Goal: Task Accomplishment & Management: Manage account settings

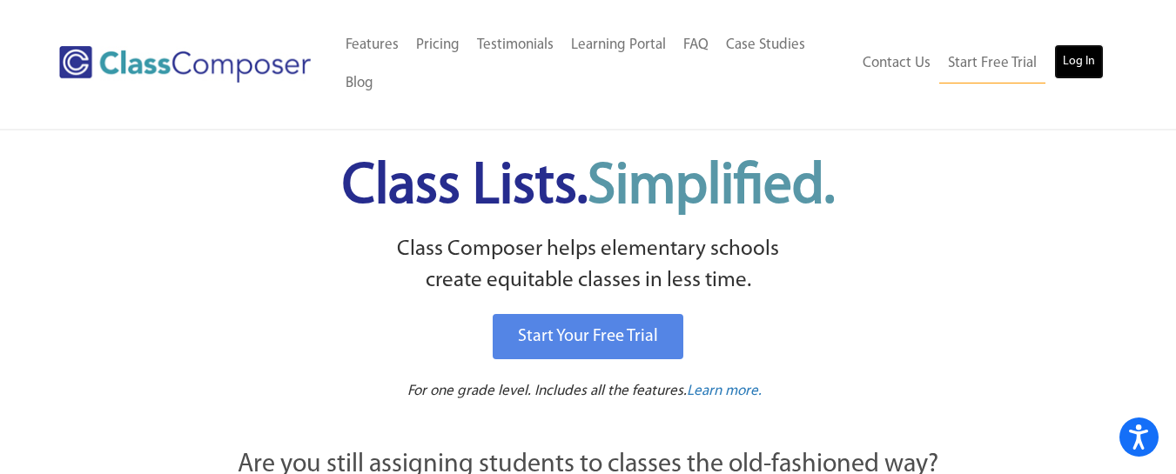
click at [1084, 58] on link "Log In" at bounding box center [1079, 61] width 50 height 35
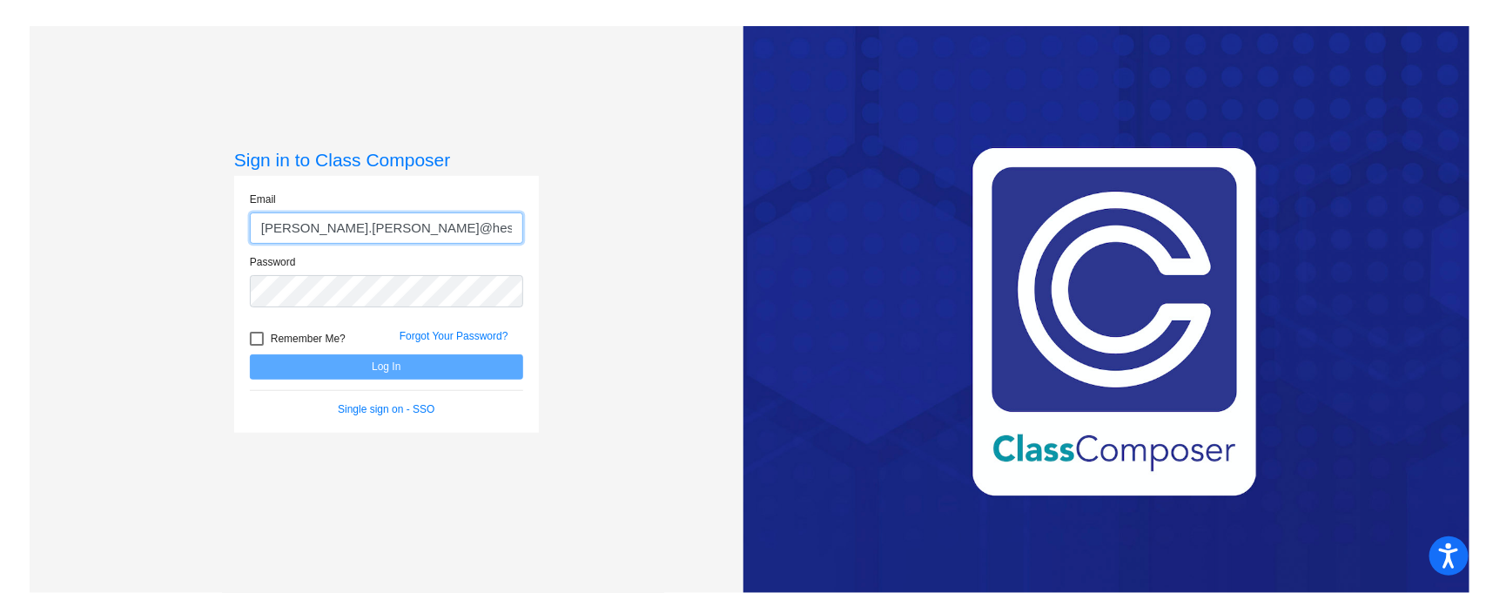
type input "christine.coppinger@hesperiausd.org"
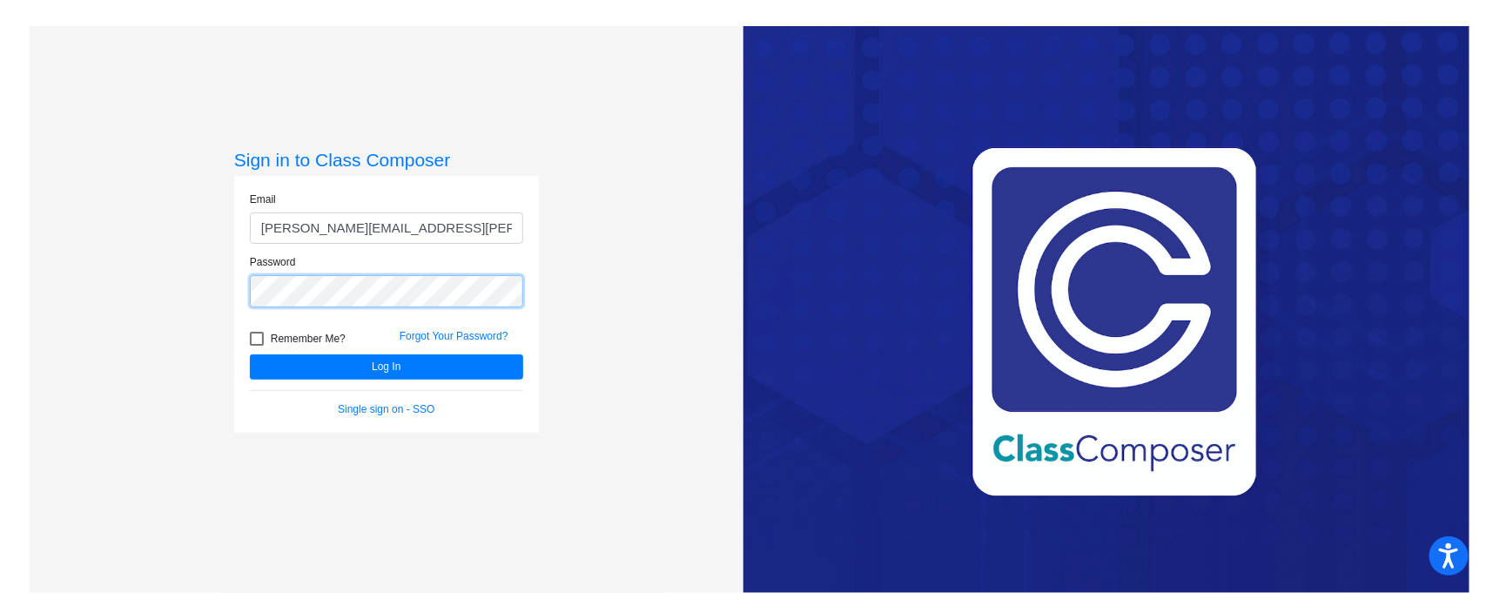
click at [250, 354] on button "Log In" at bounding box center [386, 366] width 273 height 25
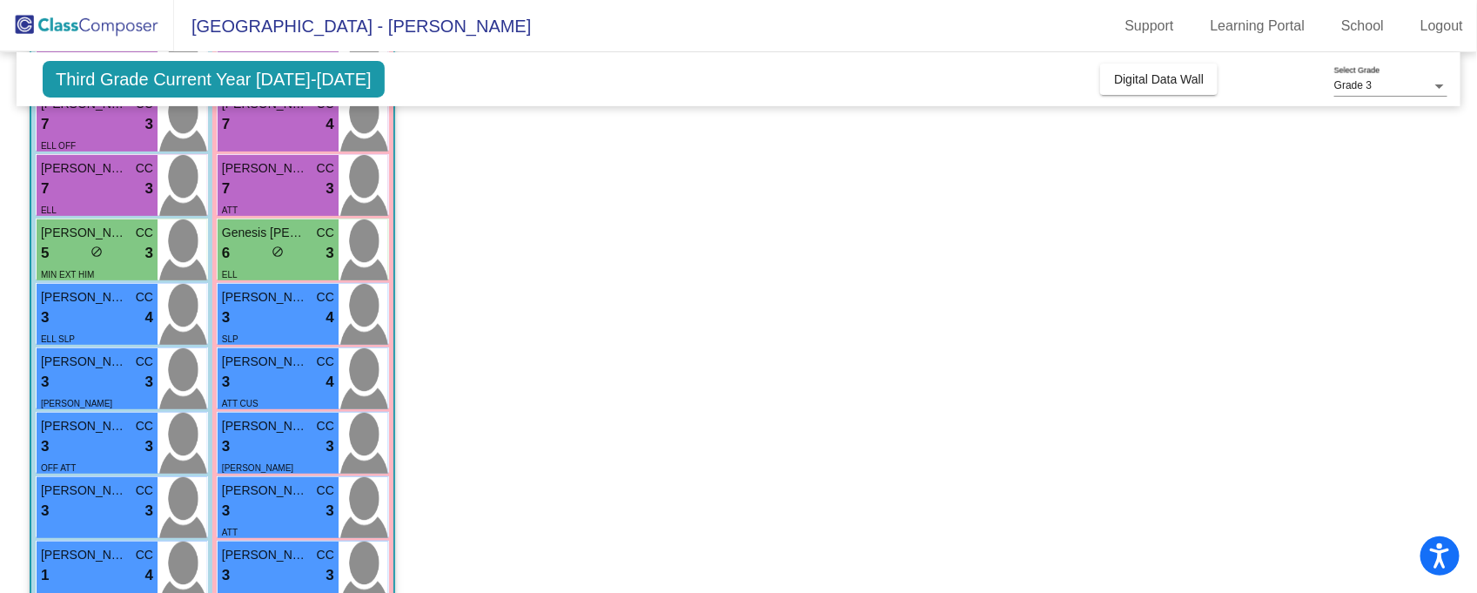
scroll to position [254, 0]
click at [115, 379] on div "3 lock do_not_disturb_alt 3" at bounding box center [97, 381] width 112 height 23
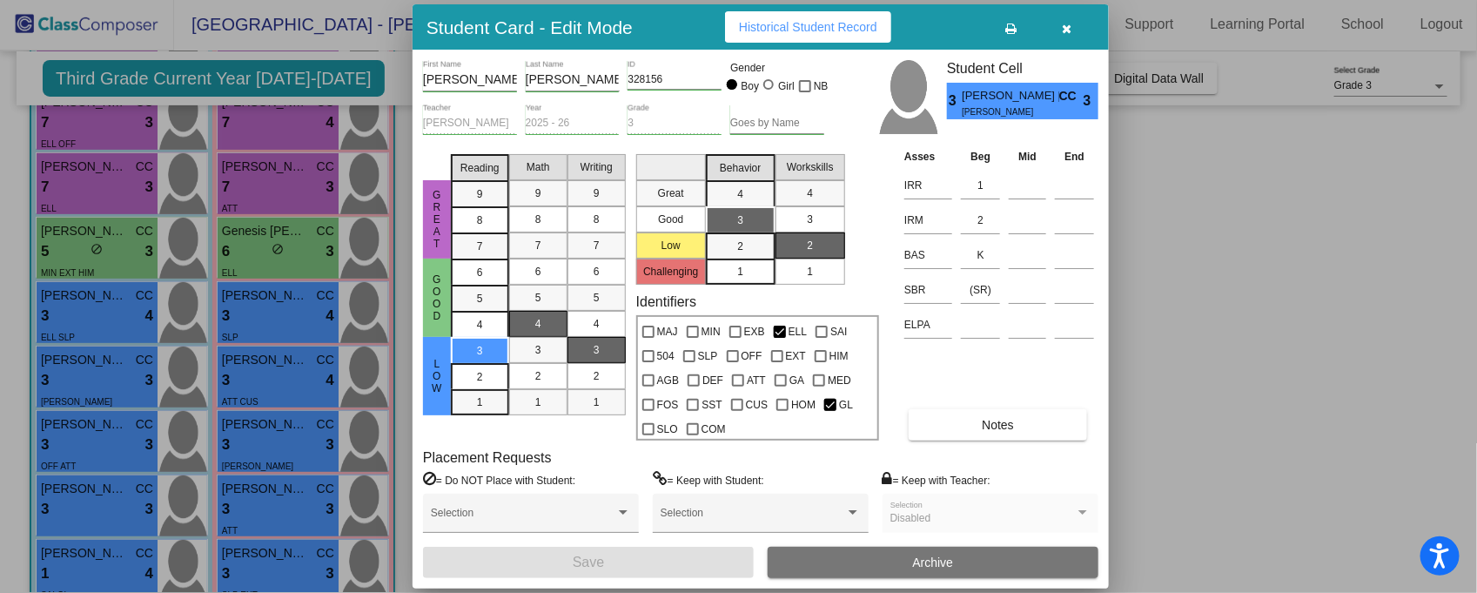
click at [1065, 28] on icon "button" at bounding box center [1068, 29] width 10 height 12
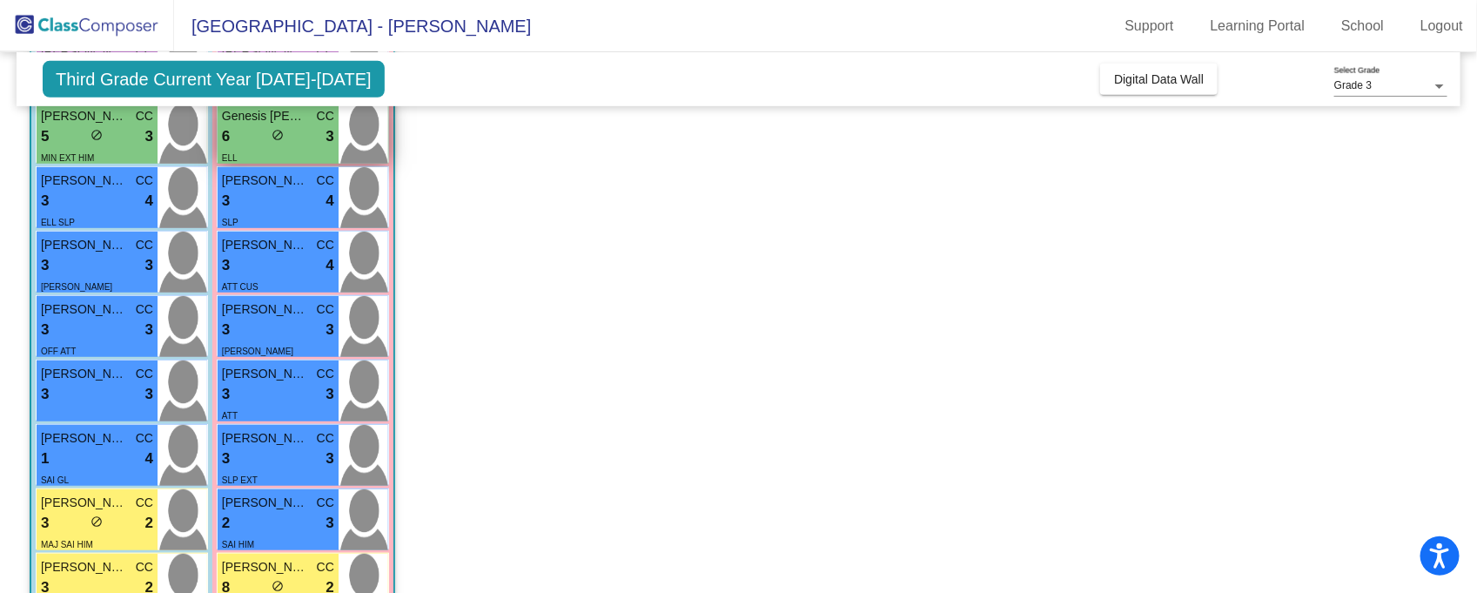
scroll to position [364, 0]
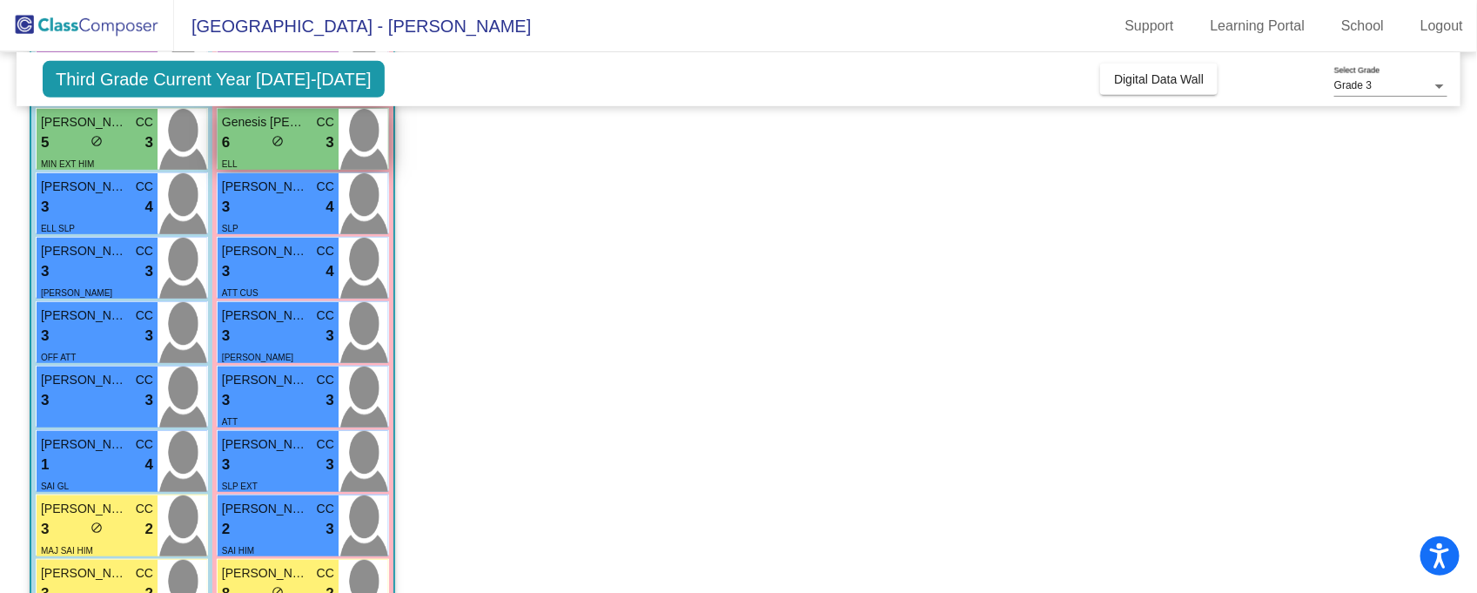
click at [310, 328] on div "3 lock do_not_disturb_alt 3" at bounding box center [278, 336] width 112 height 23
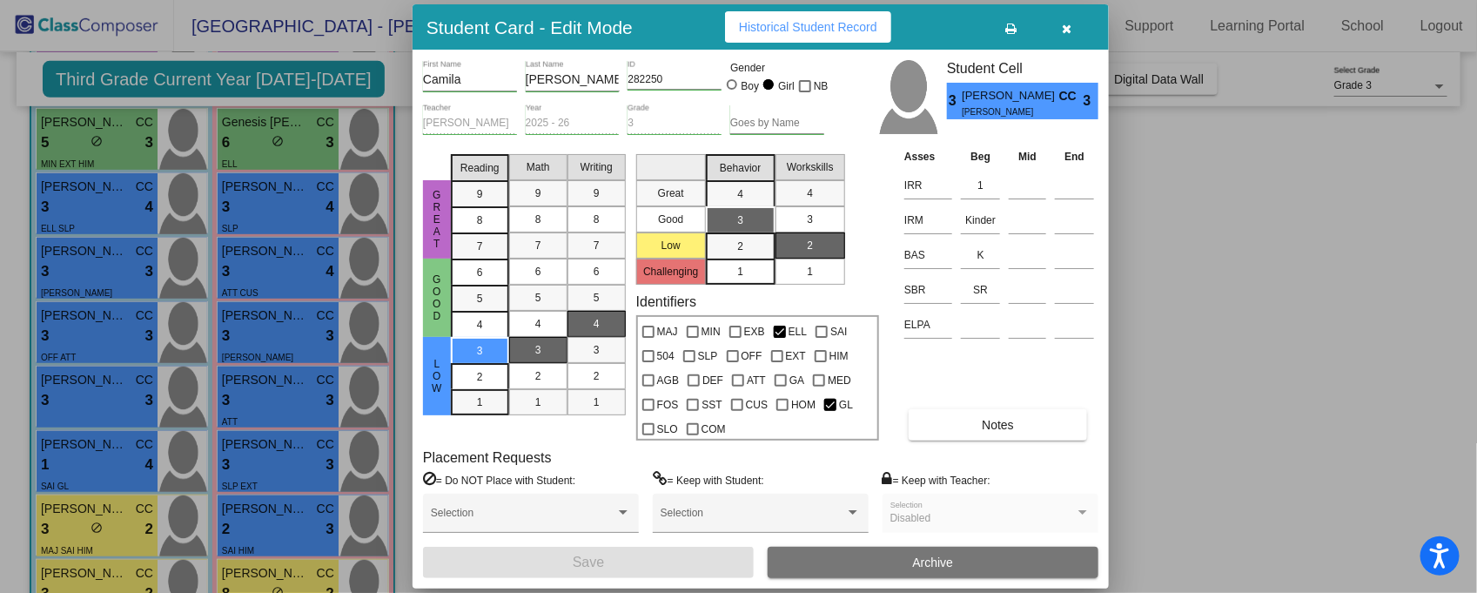
click at [1065, 26] on icon "button" at bounding box center [1068, 29] width 10 height 12
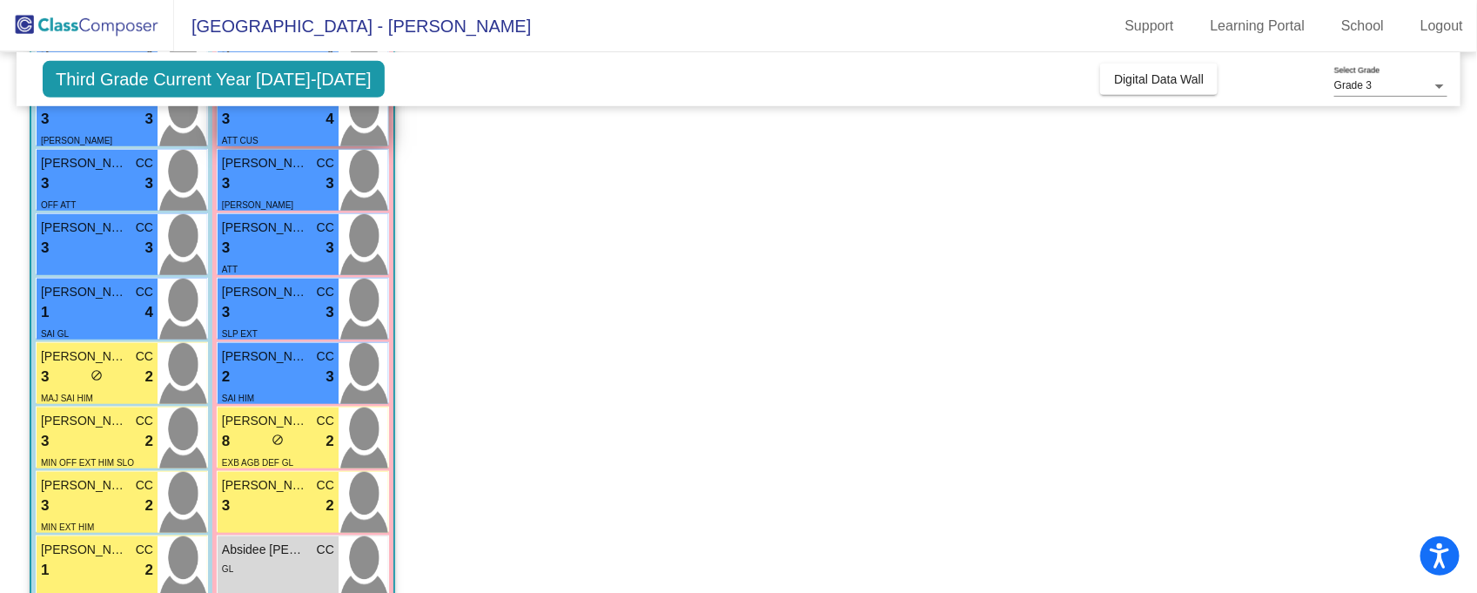
scroll to position [518, 0]
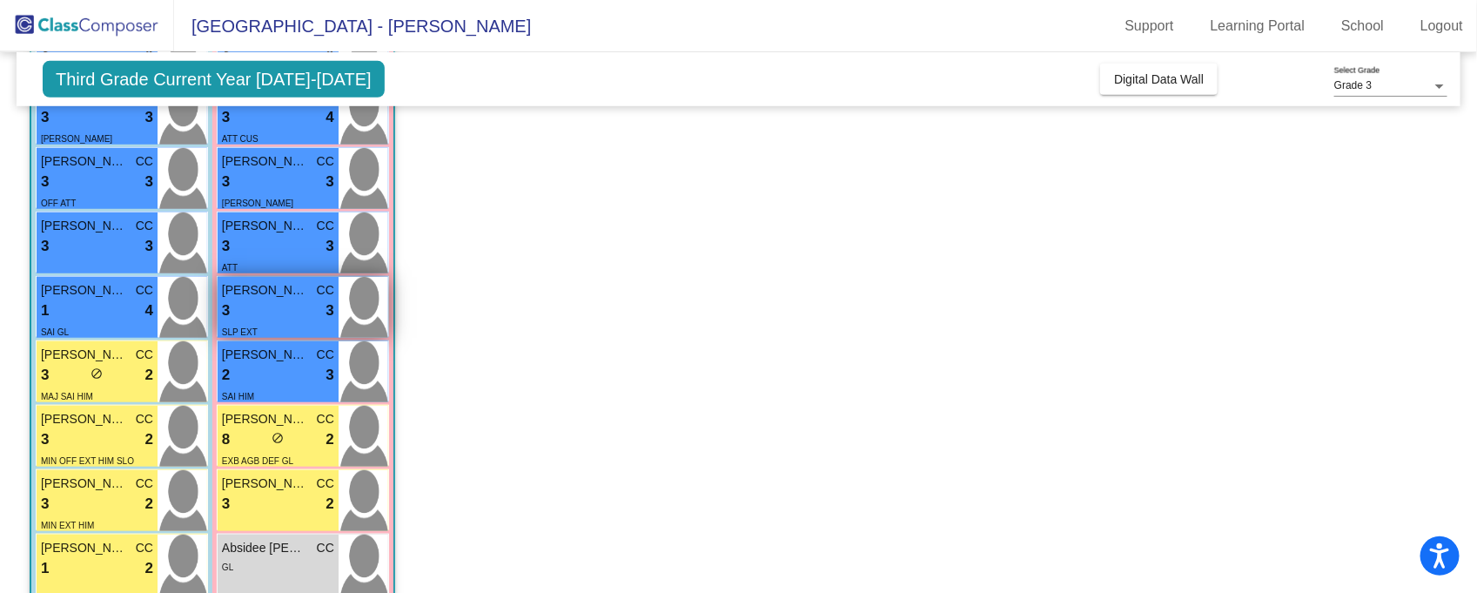
click at [294, 300] on div "3 lock do_not_disturb_alt 3" at bounding box center [278, 310] width 112 height 23
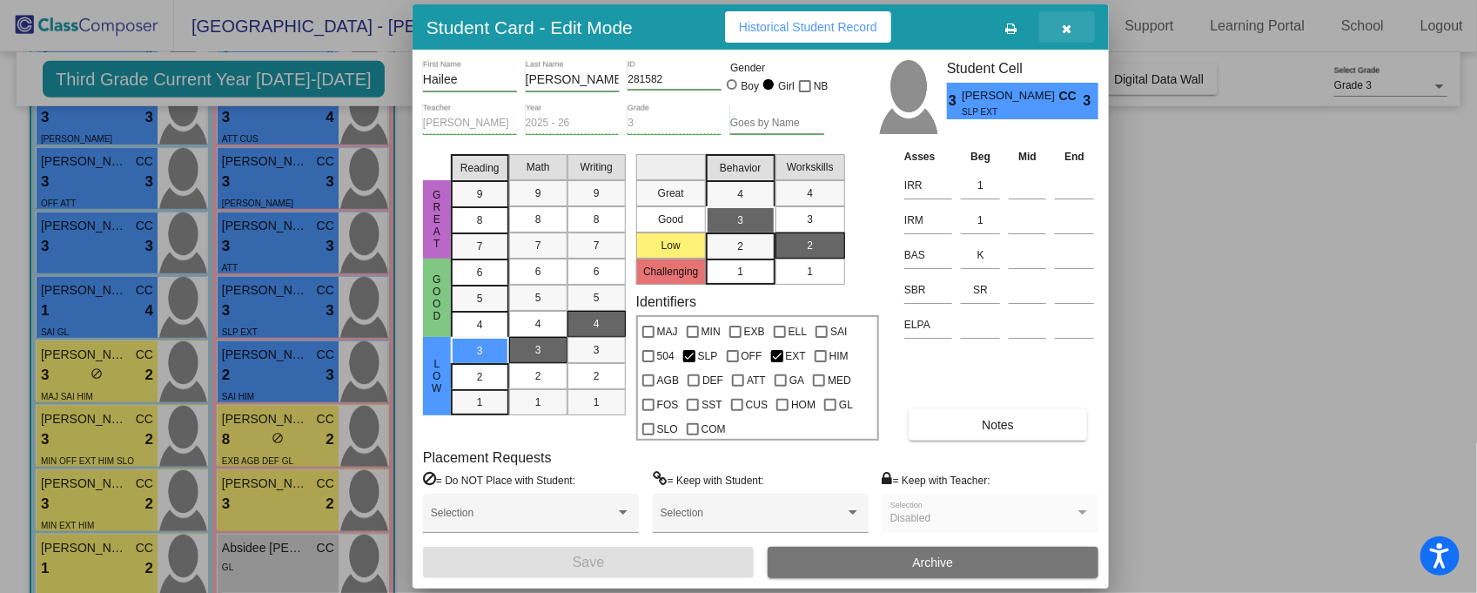
click at [1066, 24] on icon "button" at bounding box center [1068, 29] width 10 height 12
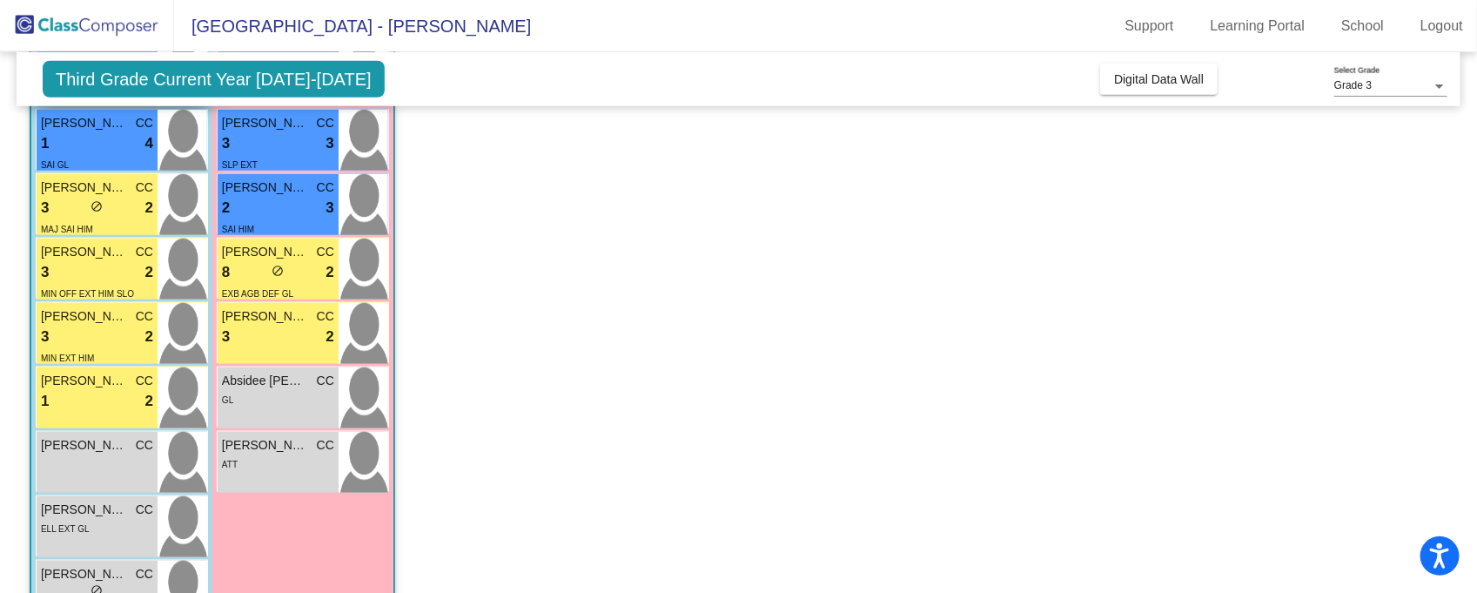
scroll to position [706, 0]
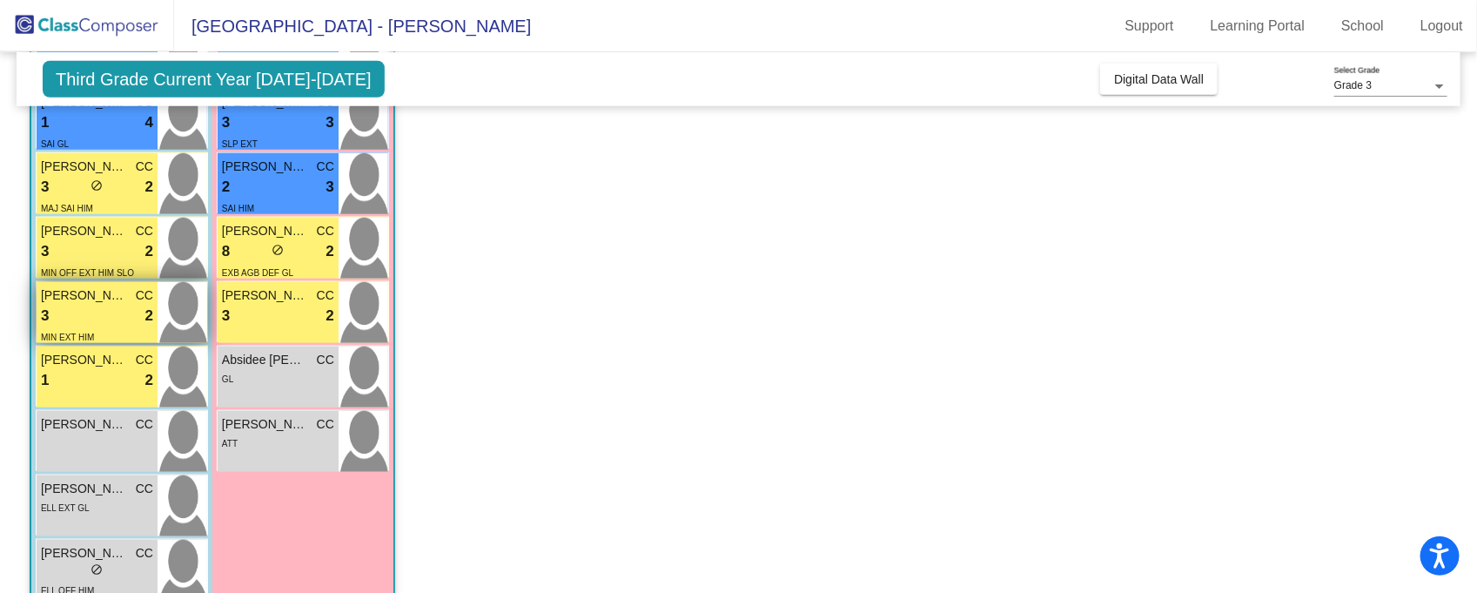
click at [95, 321] on div "3 lock do_not_disturb_alt 2" at bounding box center [97, 316] width 112 height 23
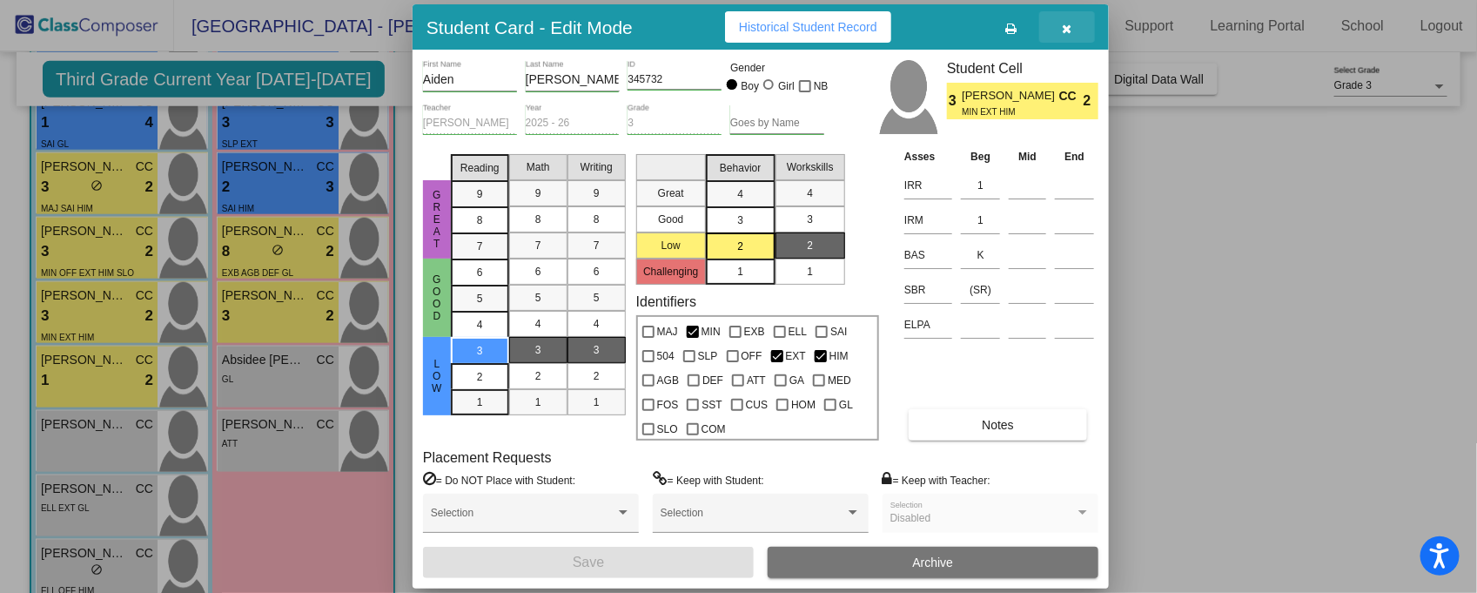
click at [1063, 28] on icon "button" at bounding box center [1068, 29] width 10 height 12
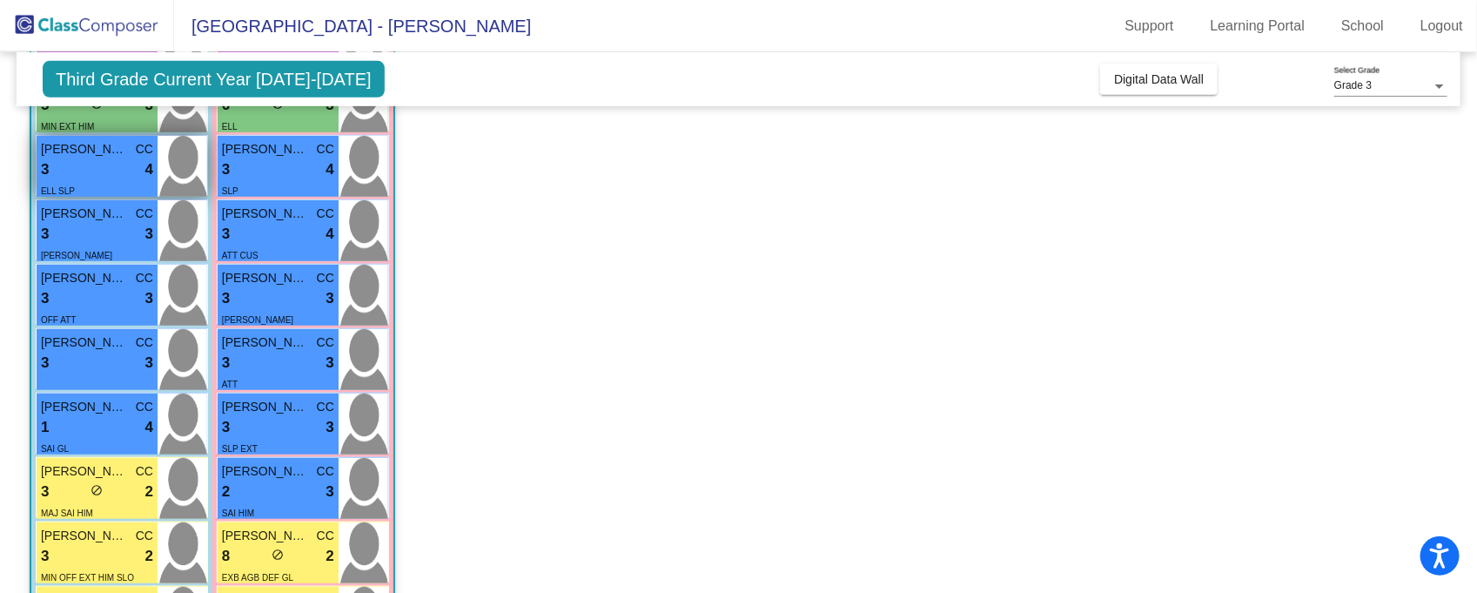
scroll to position [405, 0]
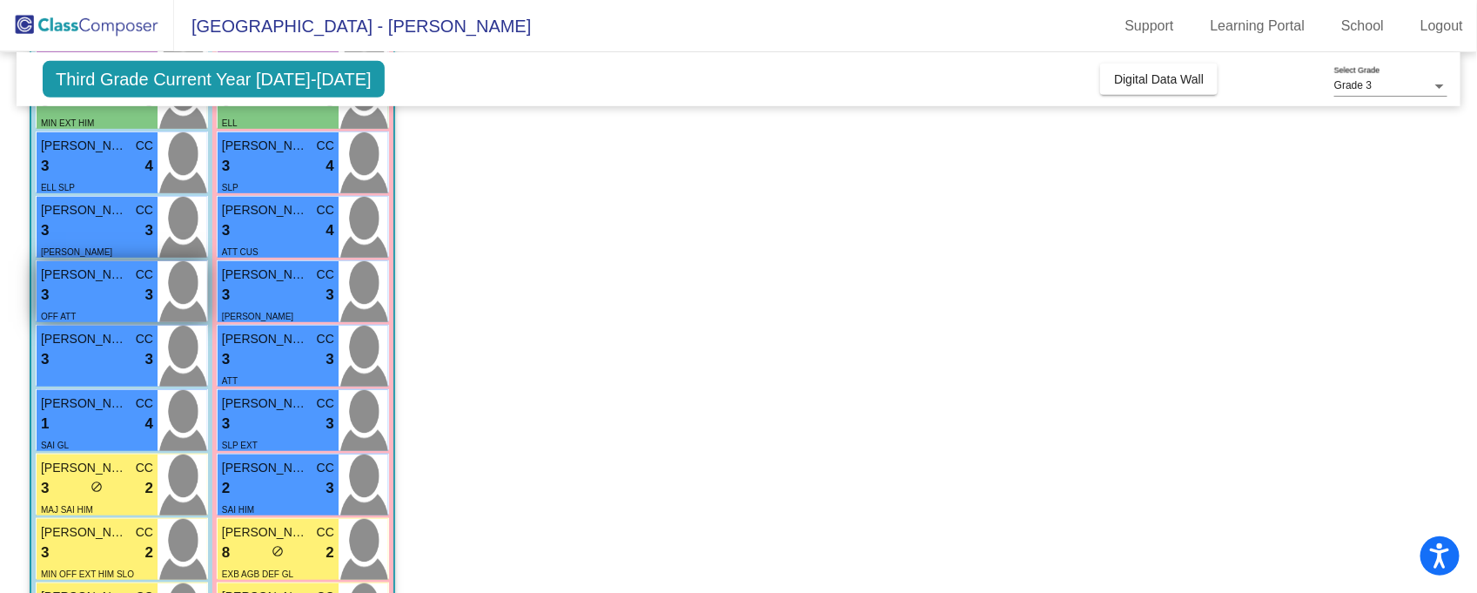
click at [119, 294] on div "3 lock do_not_disturb_alt 3" at bounding box center [97, 295] width 112 height 23
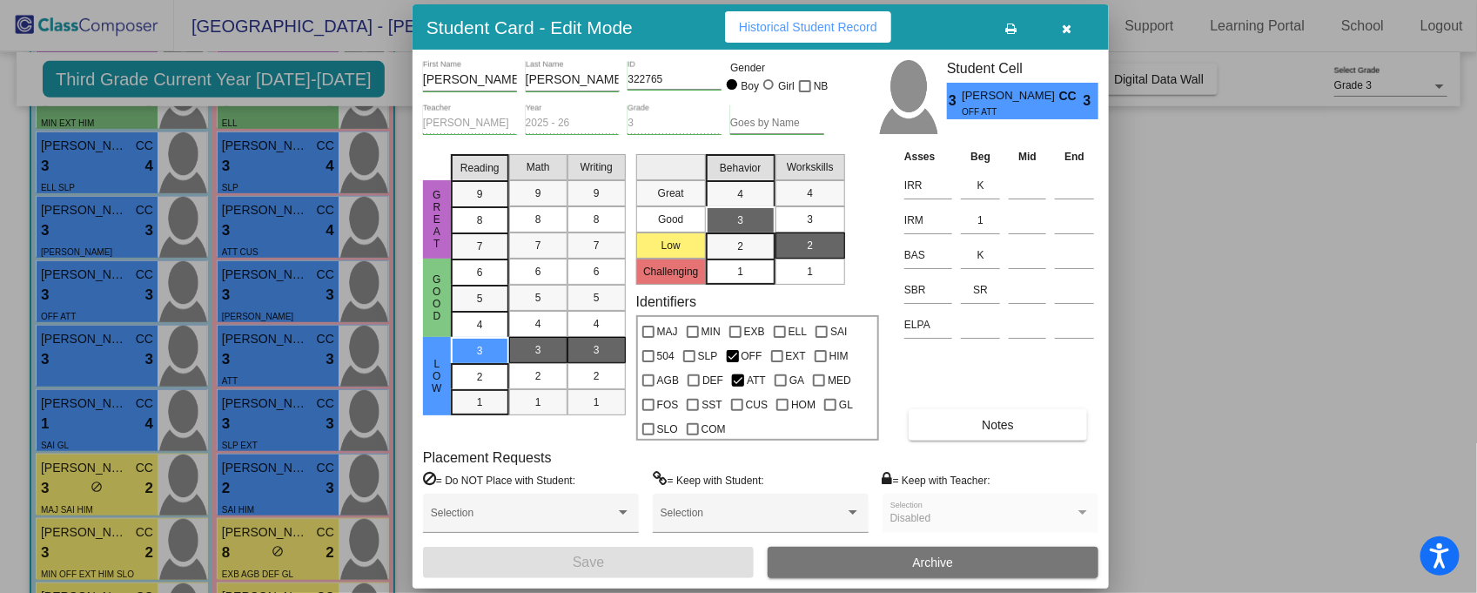
click at [1068, 27] on icon "button" at bounding box center [1068, 29] width 10 height 12
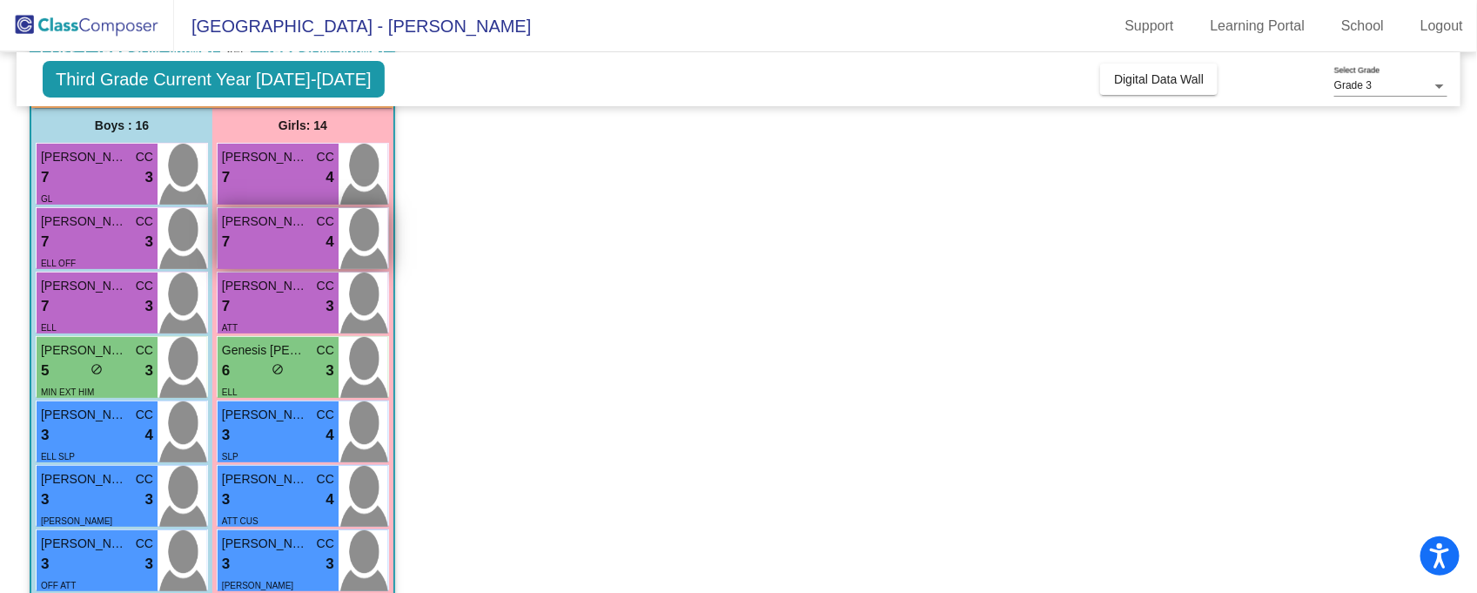
scroll to position [131, 0]
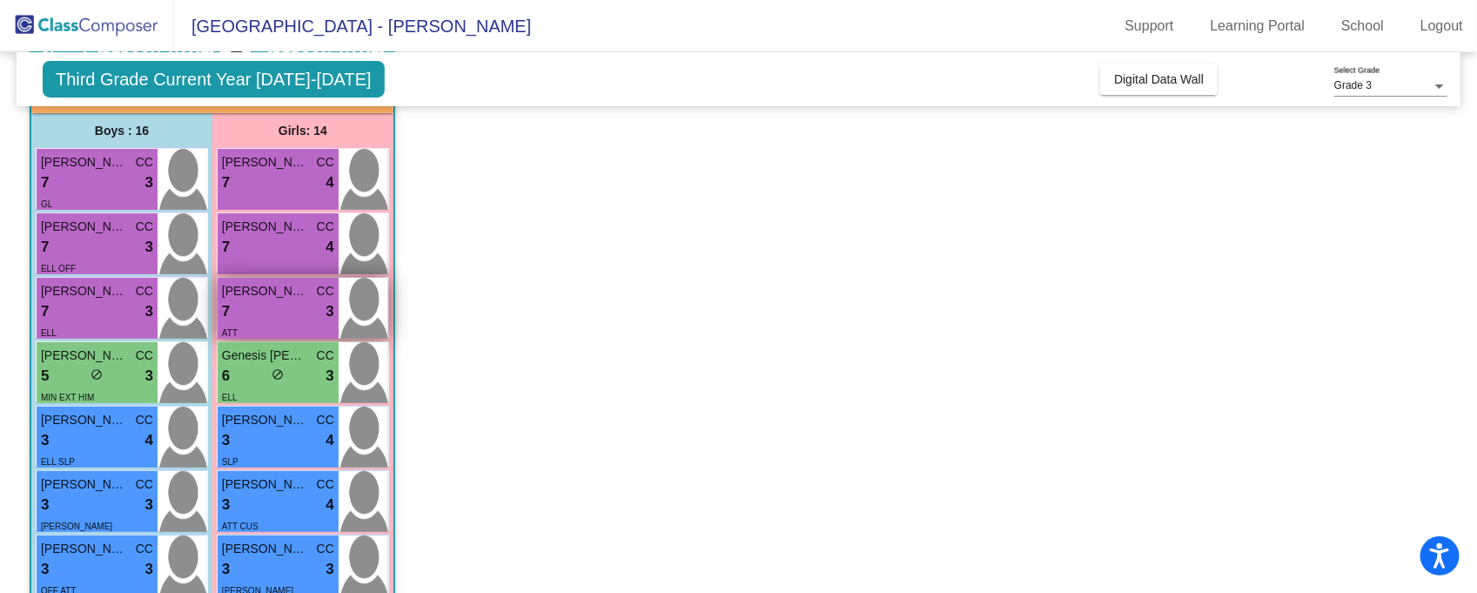
click at [282, 317] on div "7 lock do_not_disturb_alt 3" at bounding box center [278, 311] width 112 height 23
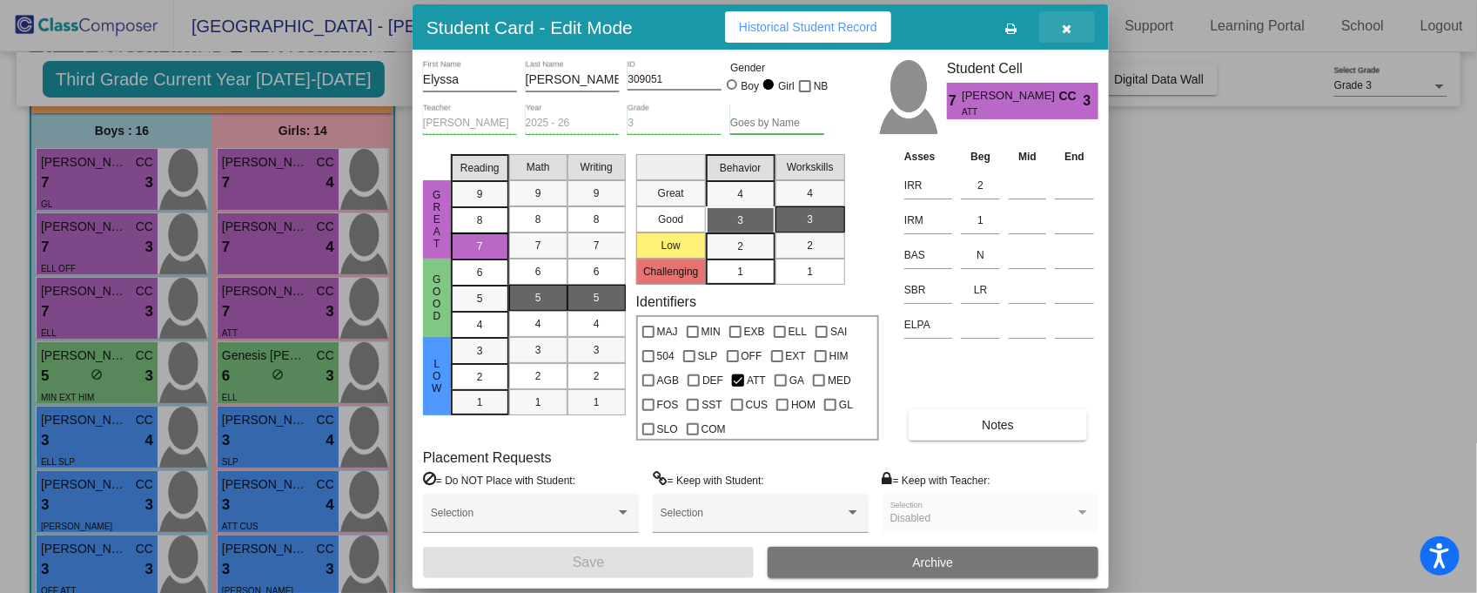
click at [1067, 26] on icon "button" at bounding box center [1068, 29] width 10 height 12
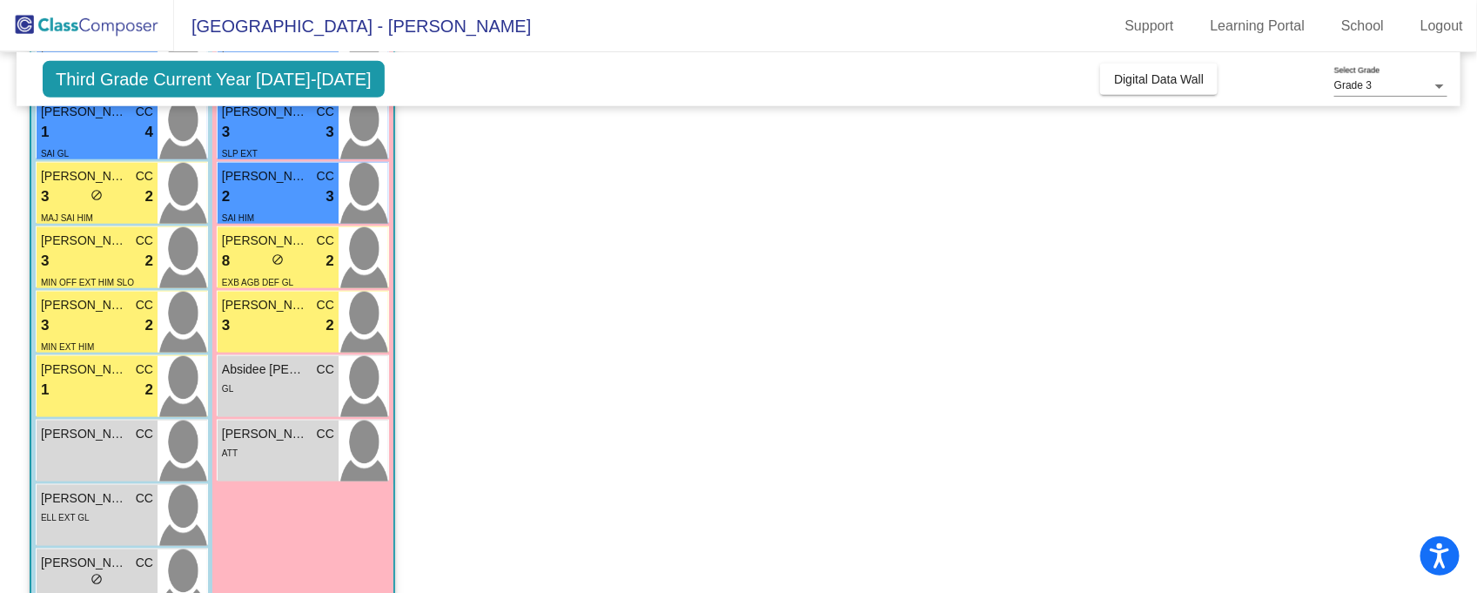
scroll to position [697, 0]
click at [267, 332] on div "3 lock do_not_disturb_alt 2" at bounding box center [278, 324] width 112 height 23
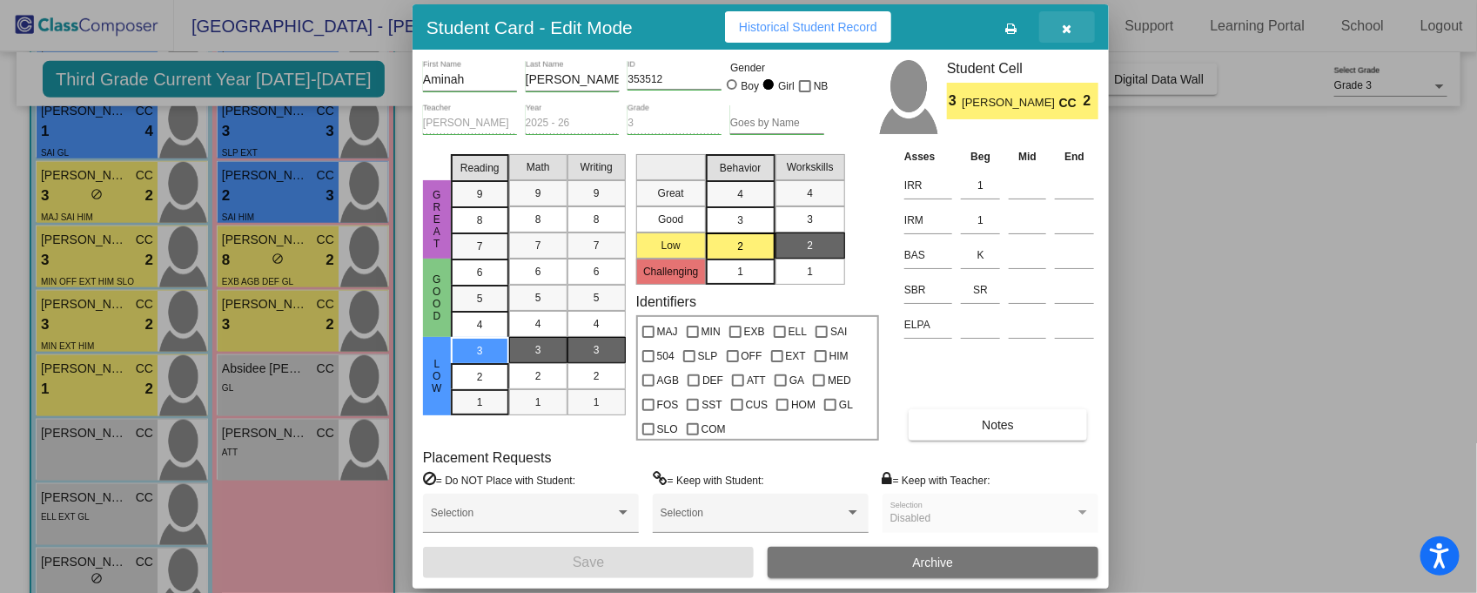
click at [1067, 25] on icon "button" at bounding box center [1068, 29] width 10 height 12
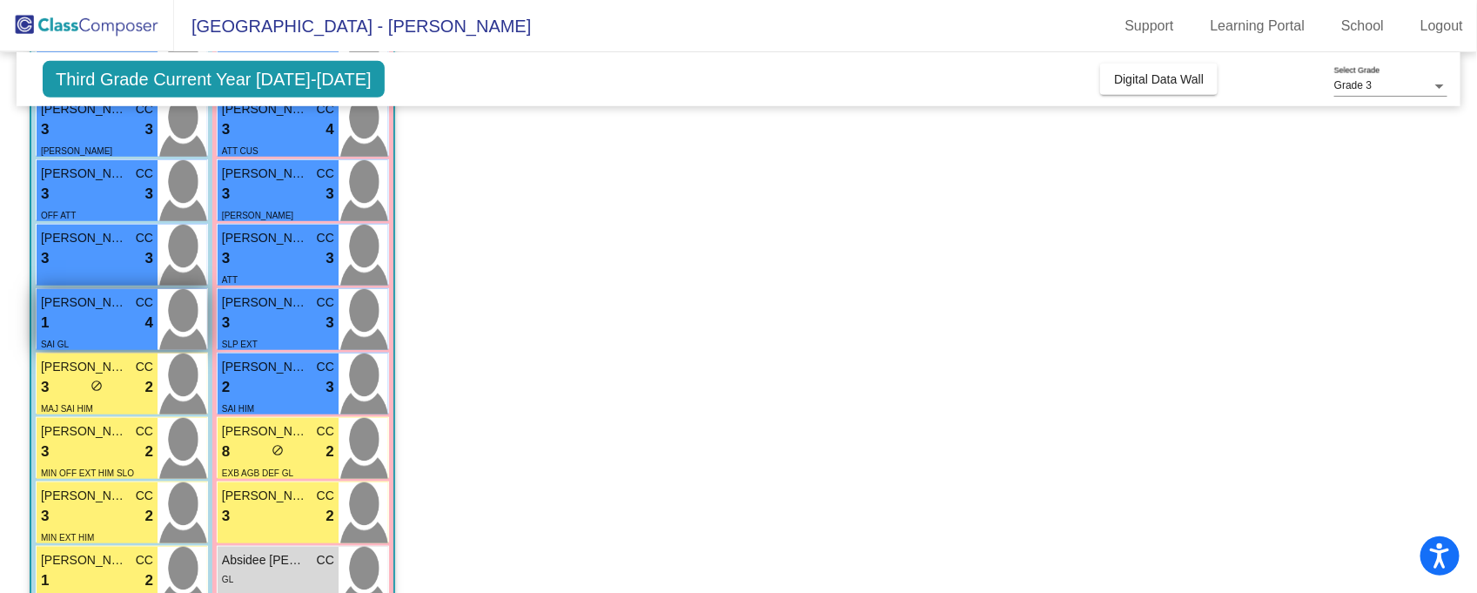
scroll to position [503, 0]
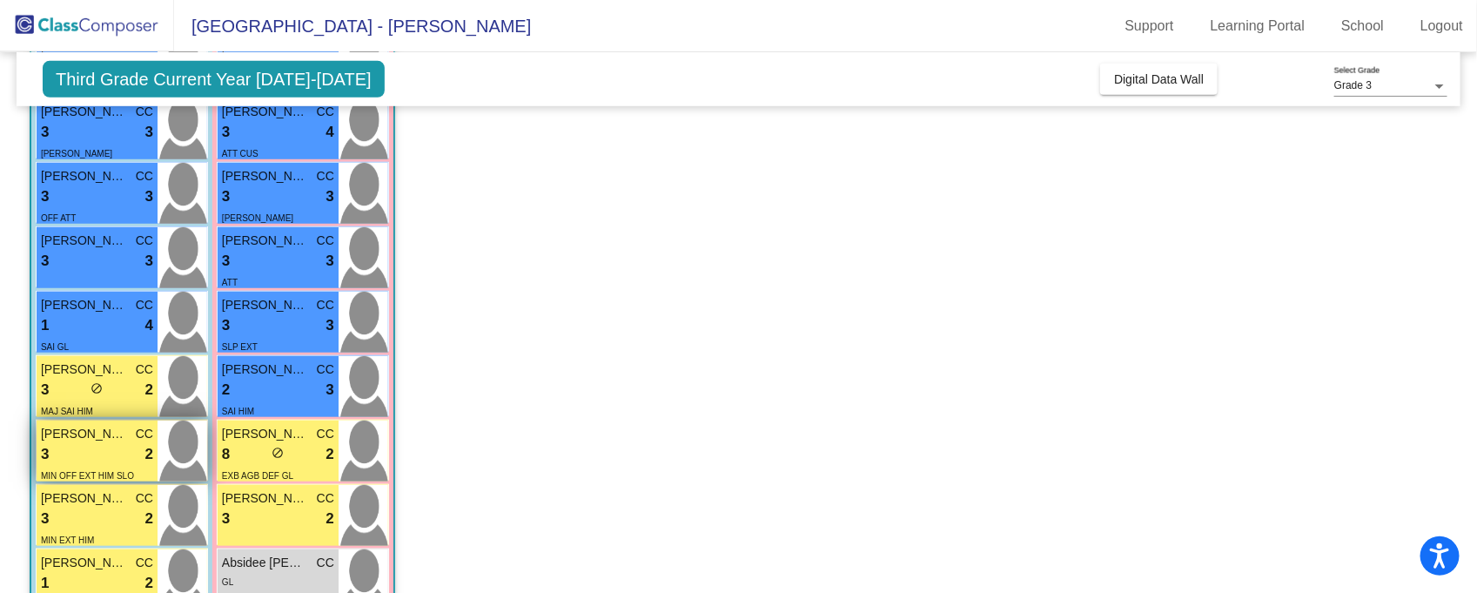
click at [104, 436] on span "Ivan Mejia-Cohuo" at bounding box center [84, 434] width 87 height 18
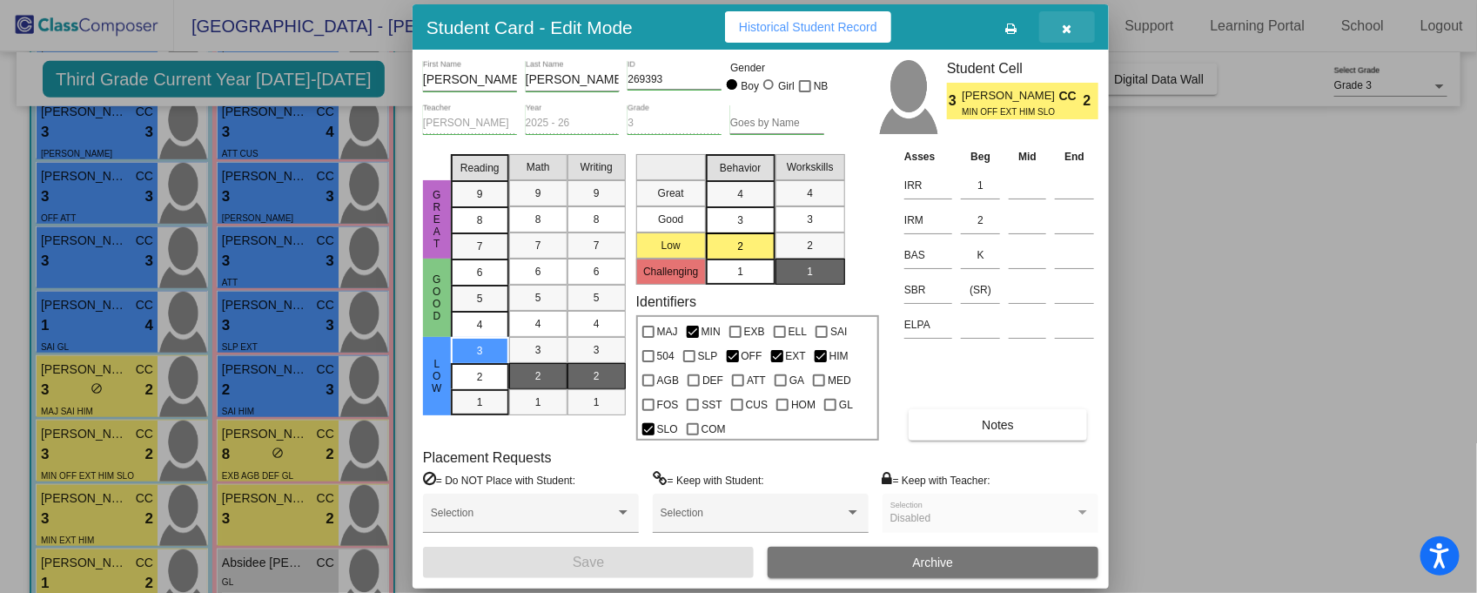
click at [1067, 27] on icon "button" at bounding box center [1068, 29] width 10 height 12
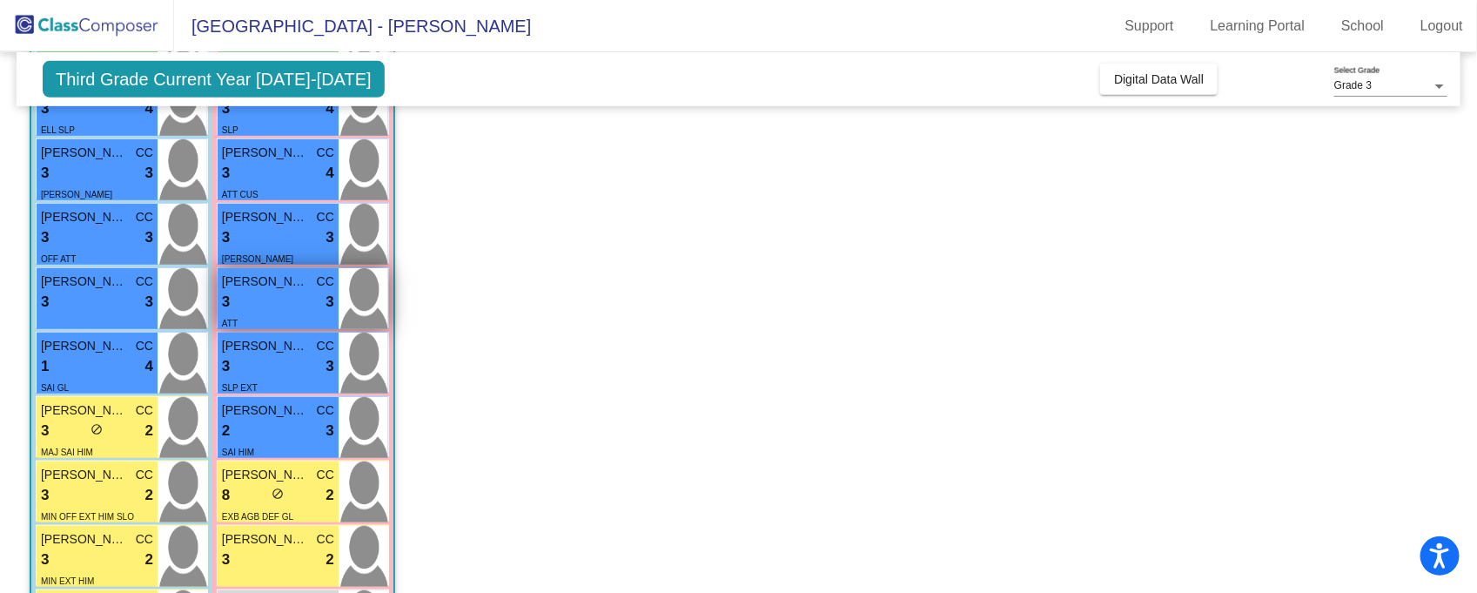
scroll to position [466, 0]
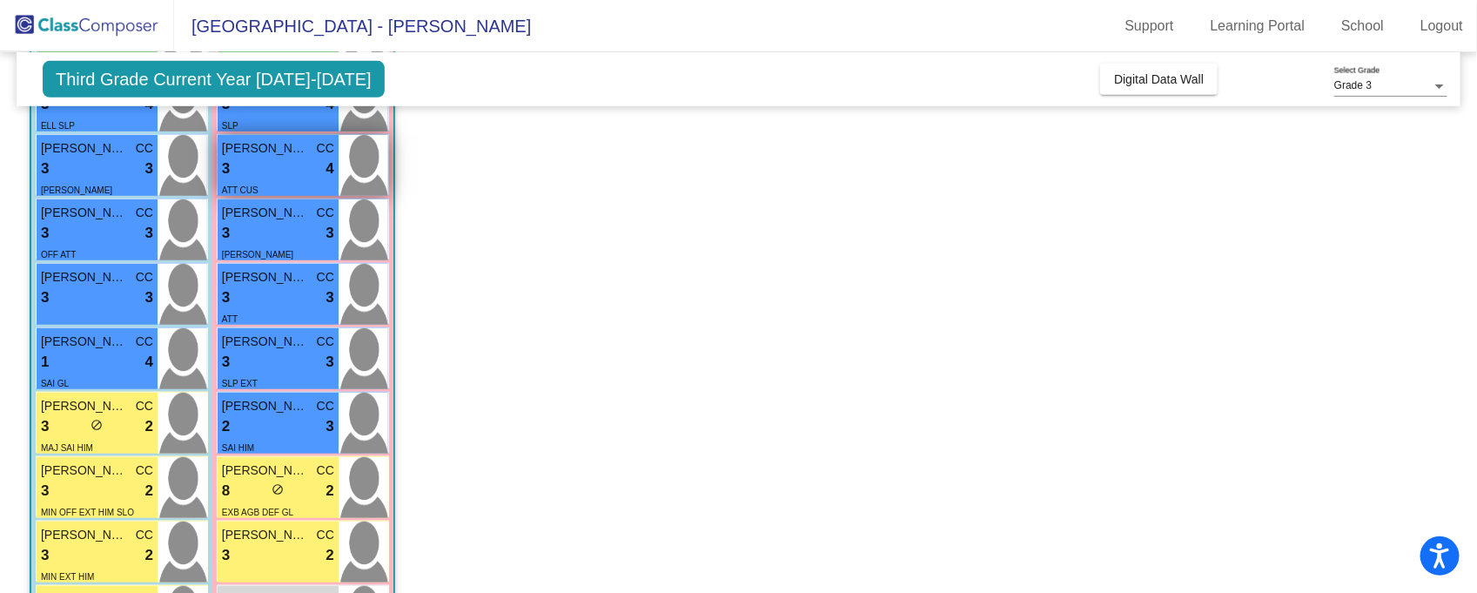
click at [305, 166] on div "3 lock do_not_disturb_alt 4" at bounding box center [278, 169] width 112 height 23
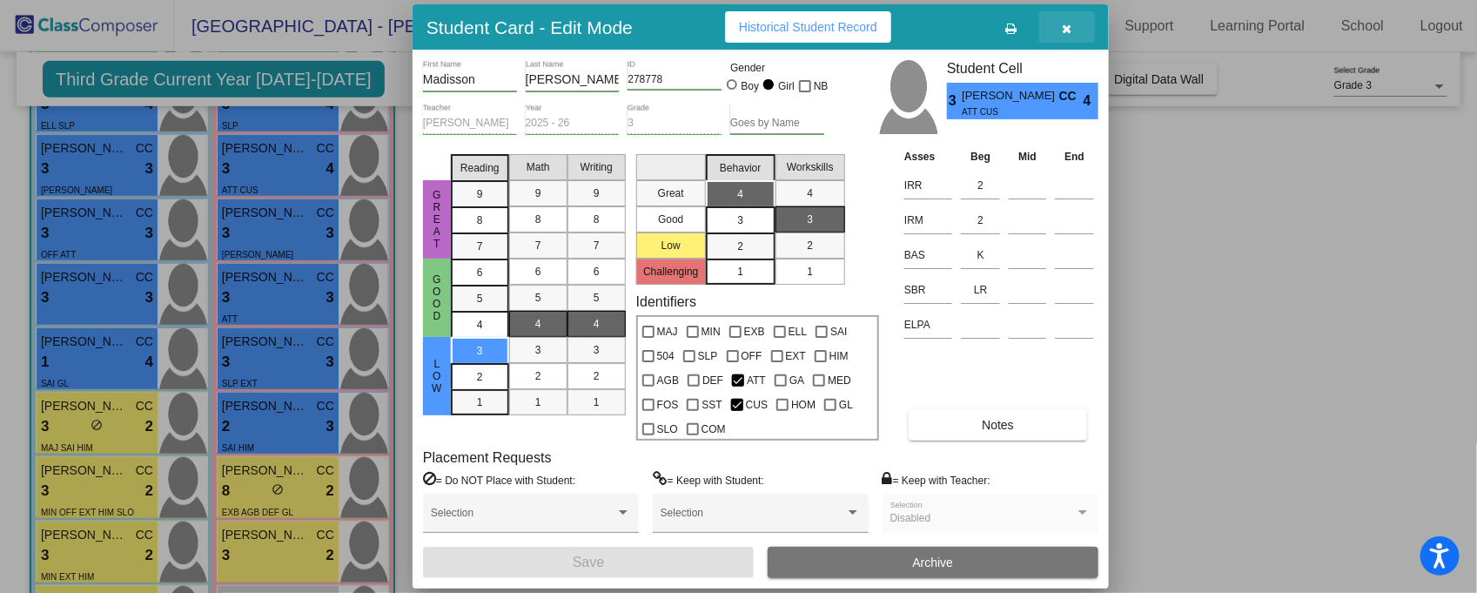
click at [1064, 23] on icon "button" at bounding box center [1068, 29] width 10 height 12
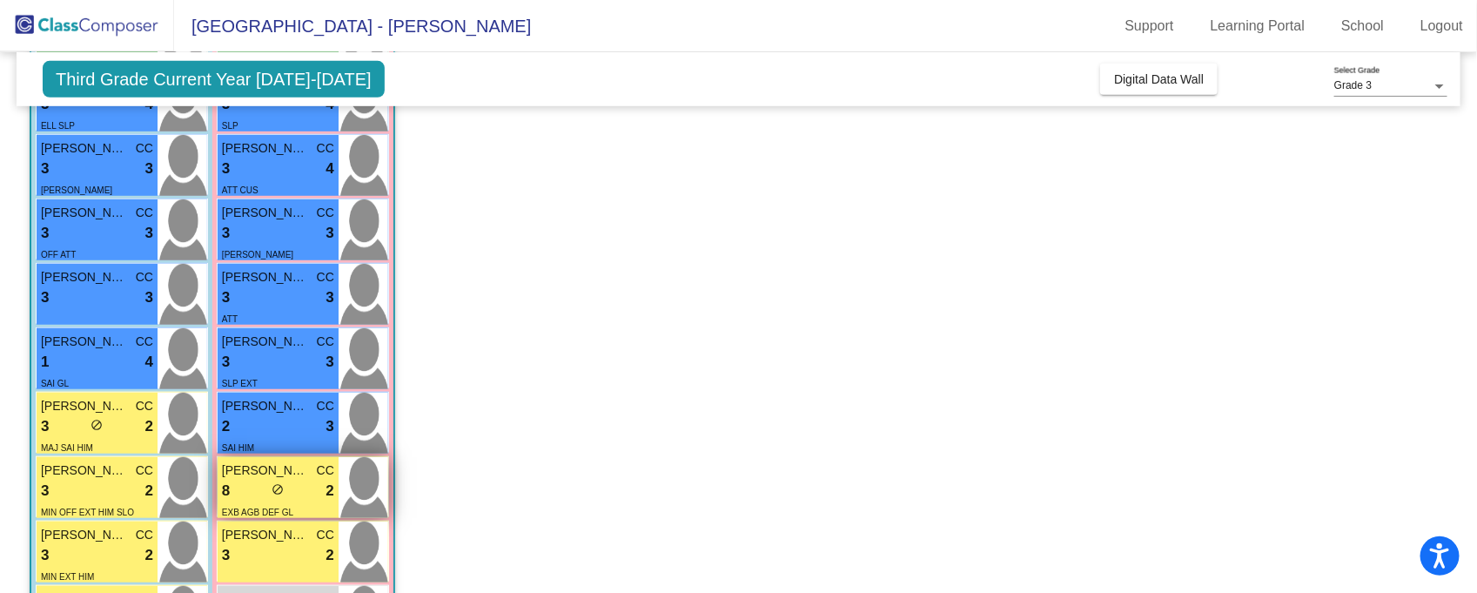
click at [265, 487] on div "8 lock do_not_disturb_alt 2" at bounding box center [278, 491] width 112 height 23
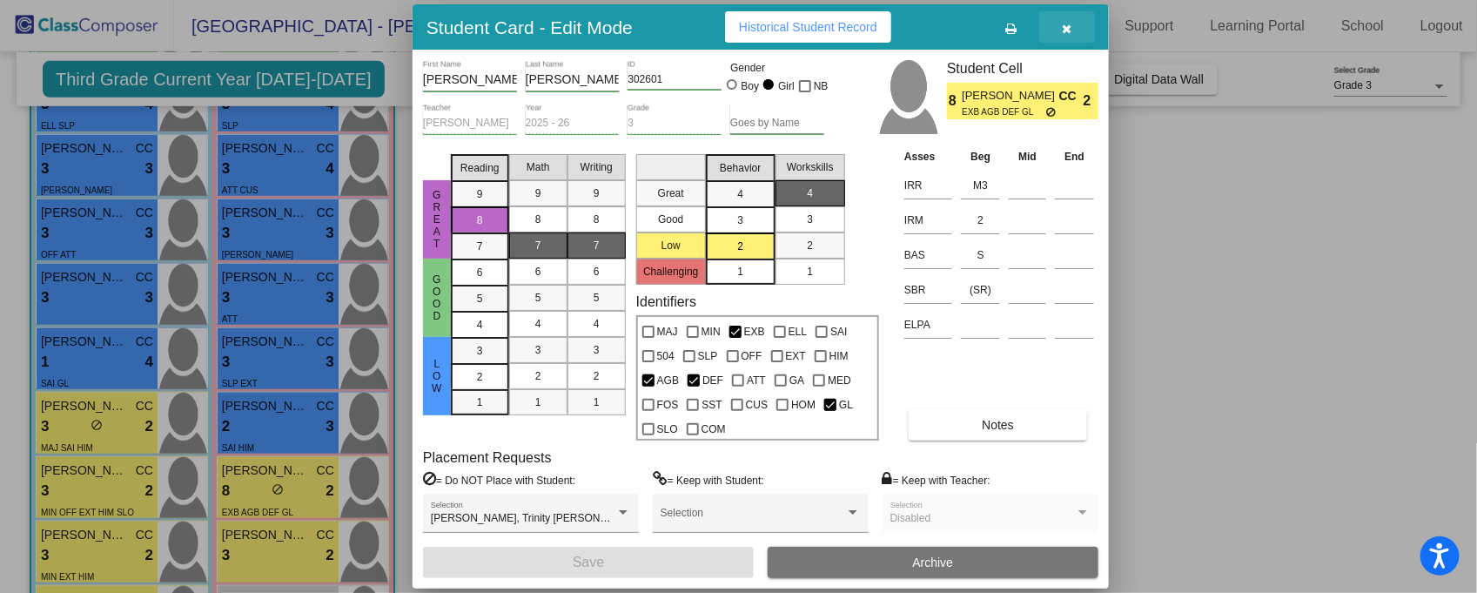
click at [1064, 25] on icon "button" at bounding box center [1068, 29] width 10 height 12
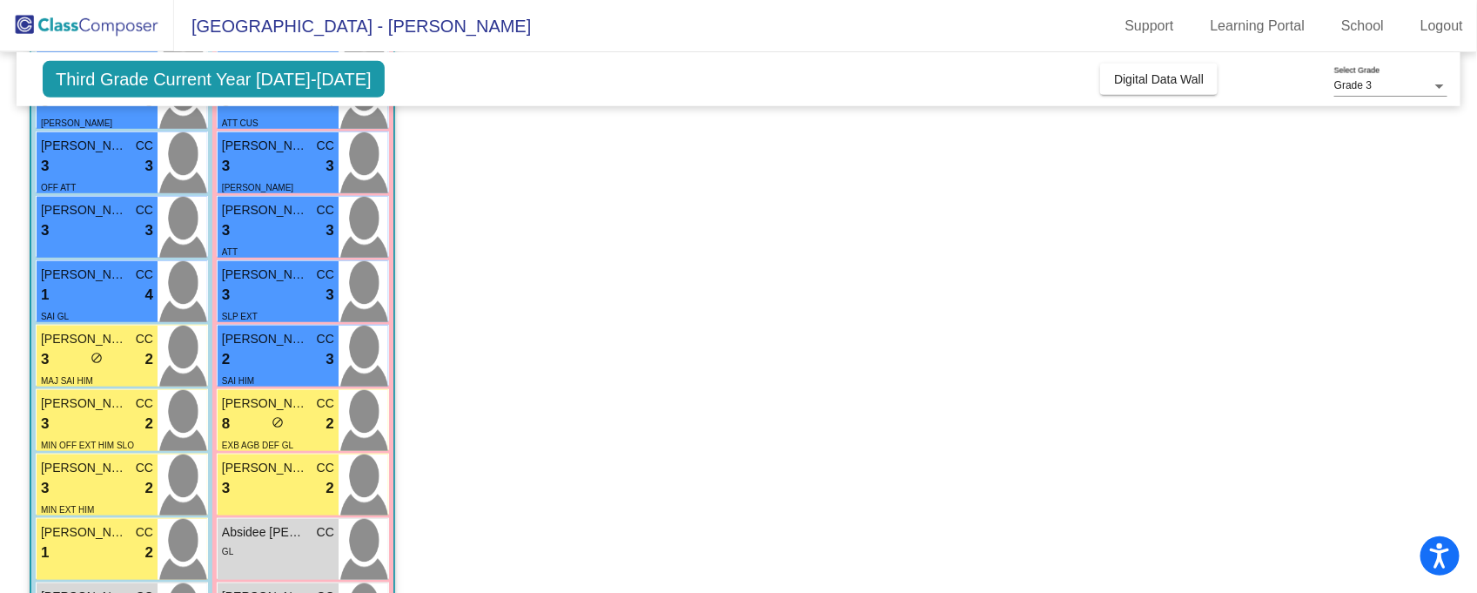
scroll to position [555, 0]
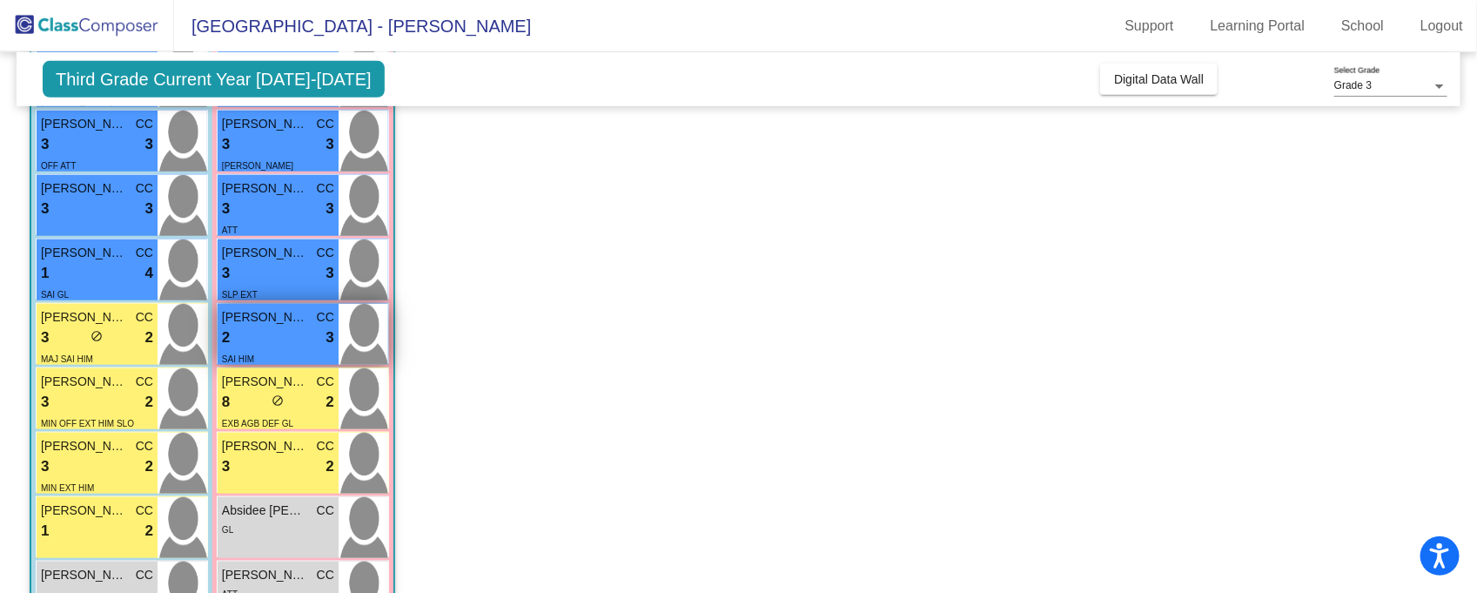
click at [297, 341] on div "2 lock do_not_disturb_alt 3" at bounding box center [278, 337] width 112 height 23
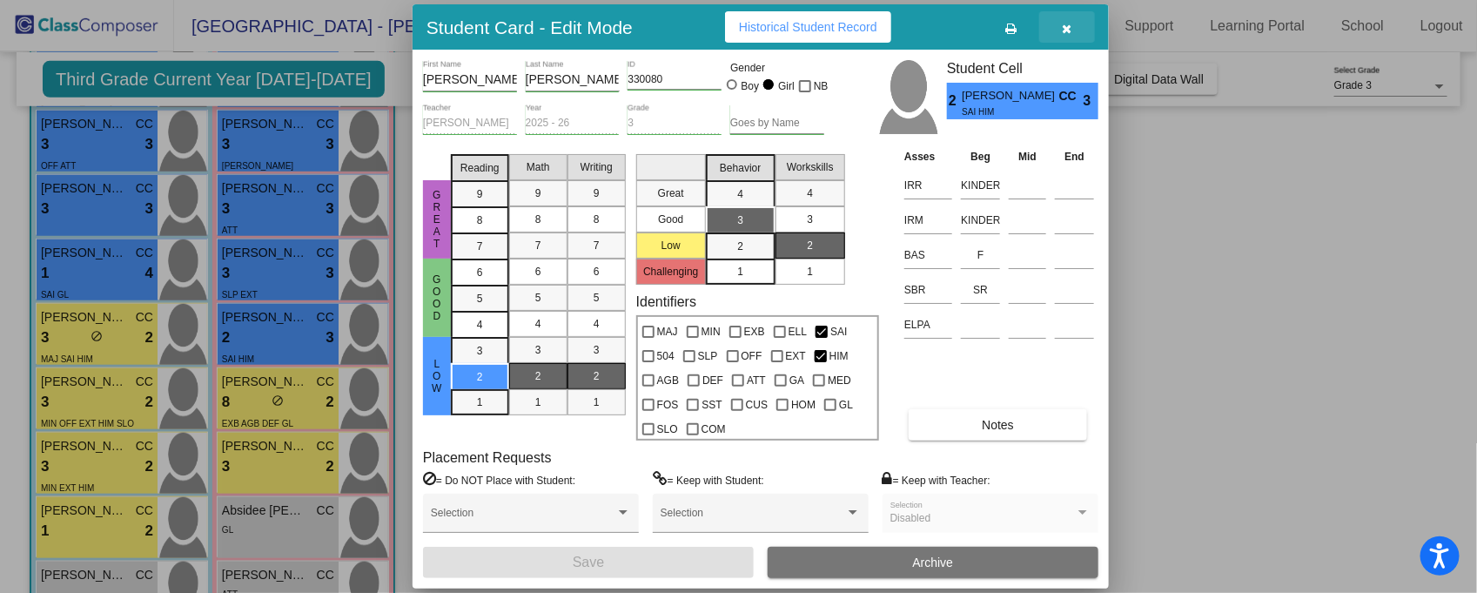
click at [1064, 26] on icon "button" at bounding box center [1068, 29] width 10 height 12
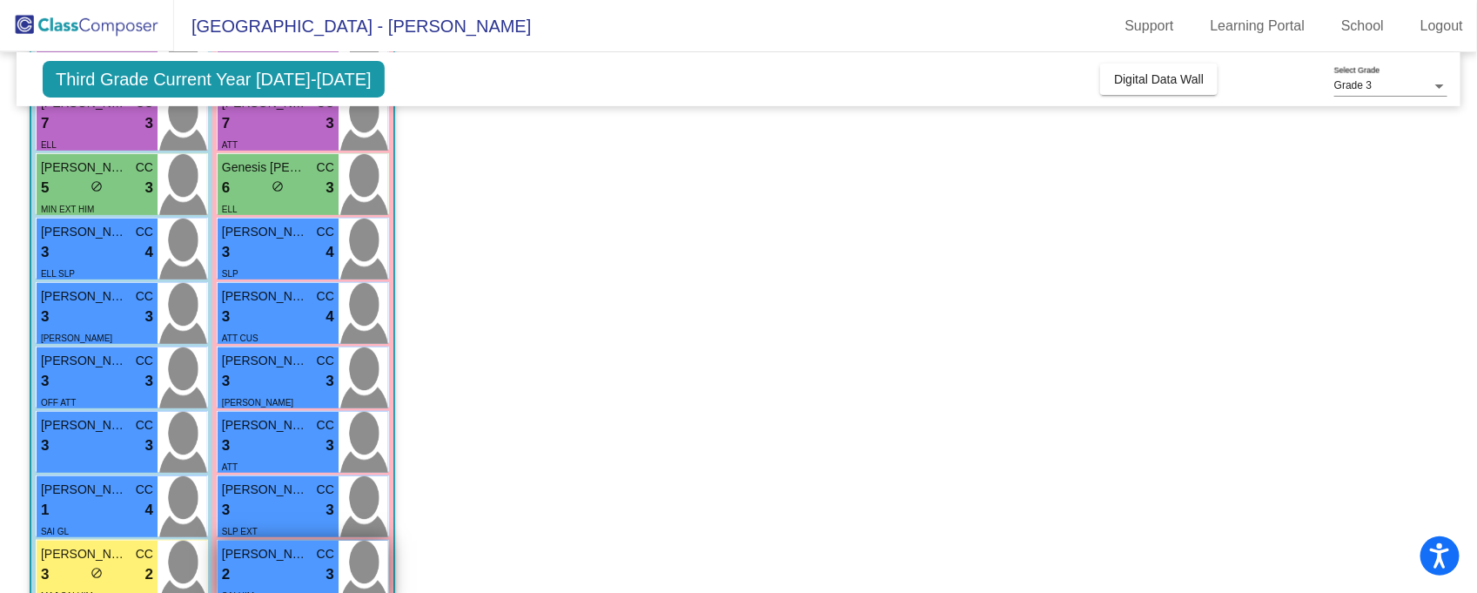
scroll to position [296, 0]
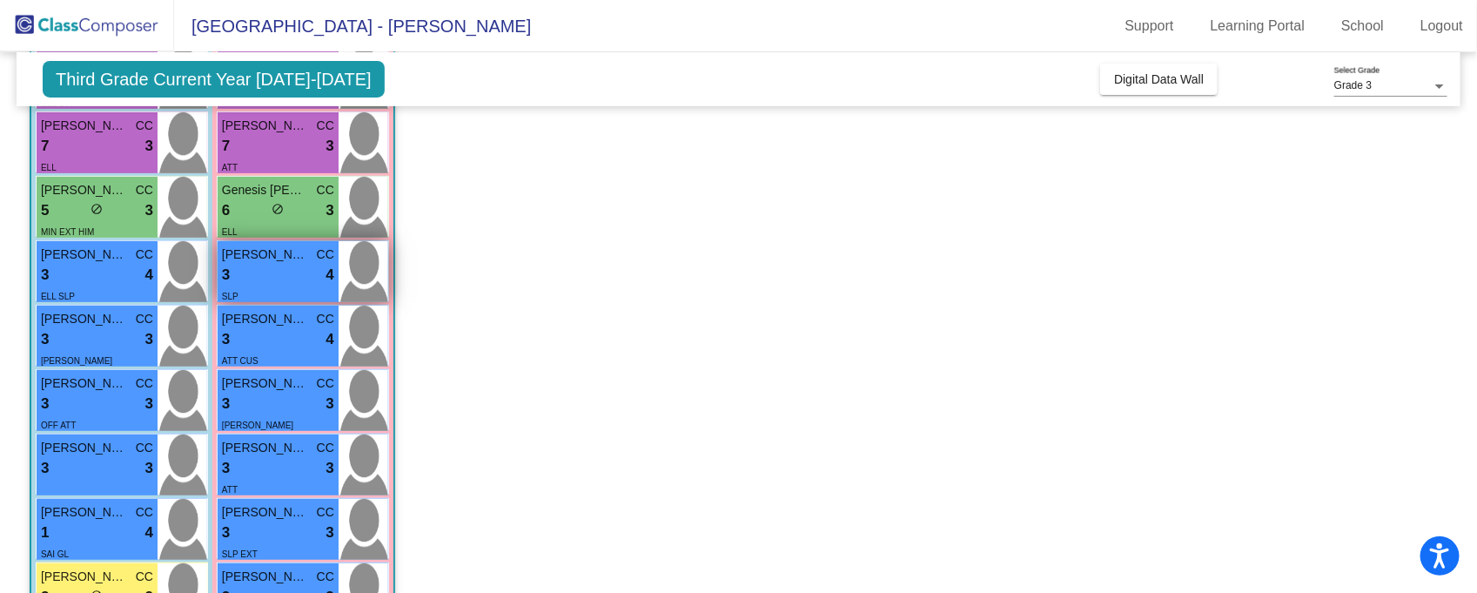
click at [297, 275] on div "3 lock do_not_disturb_alt 4" at bounding box center [278, 275] width 112 height 23
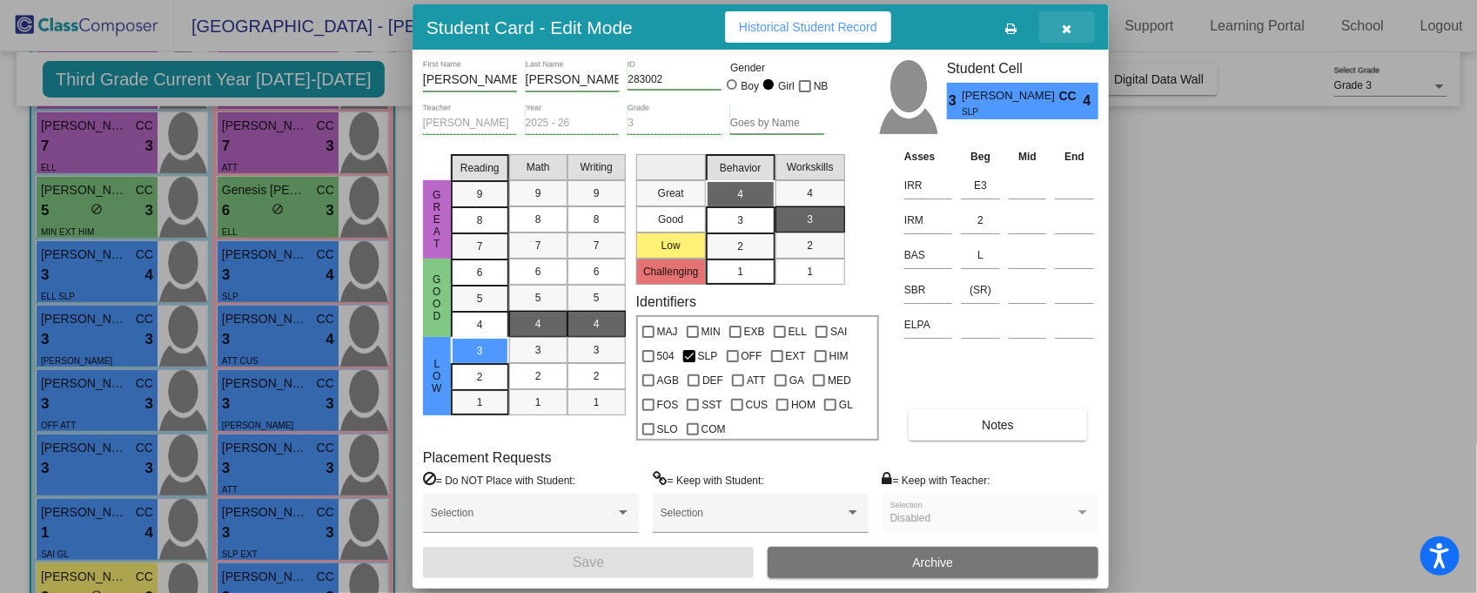
click at [1069, 29] on icon "button" at bounding box center [1068, 29] width 10 height 12
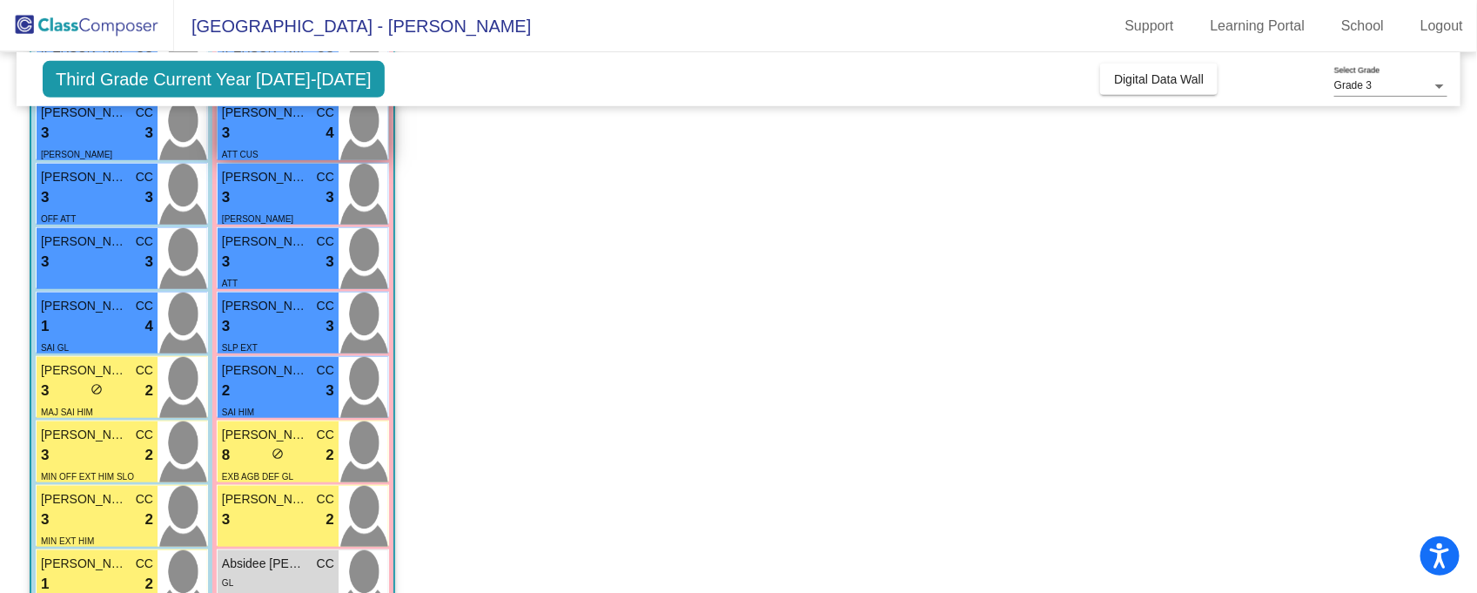
scroll to position [501, 0]
